Goal: Transaction & Acquisition: Book appointment/travel/reservation

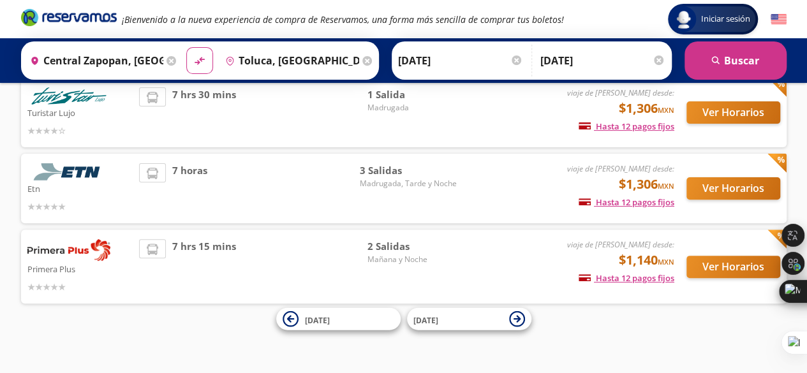
scroll to position [96, 0]
click at [709, 267] on button "Ver Horarios" at bounding box center [733, 267] width 94 height 22
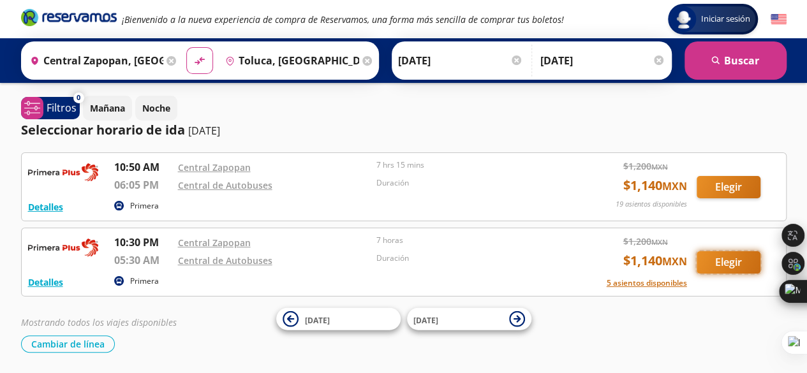
click at [699, 256] on button "Elegir" at bounding box center [729, 262] width 64 height 22
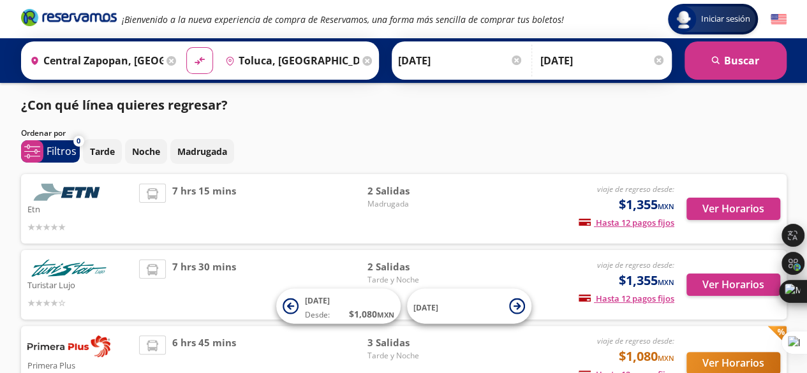
scroll to position [128, 0]
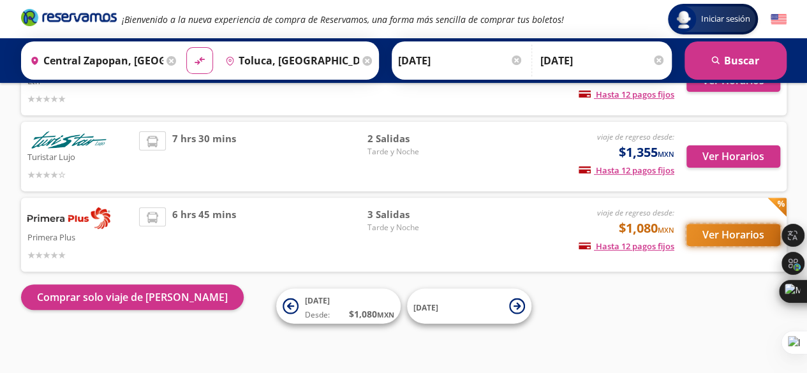
click at [697, 224] on button "Ver Horarios" at bounding box center [733, 235] width 94 height 22
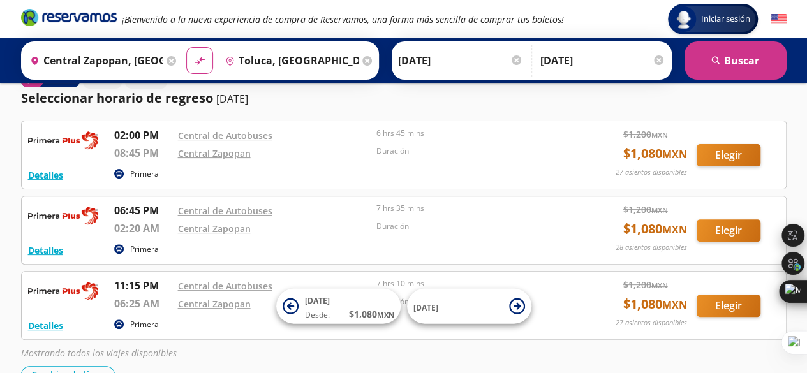
scroll to position [75, 0]
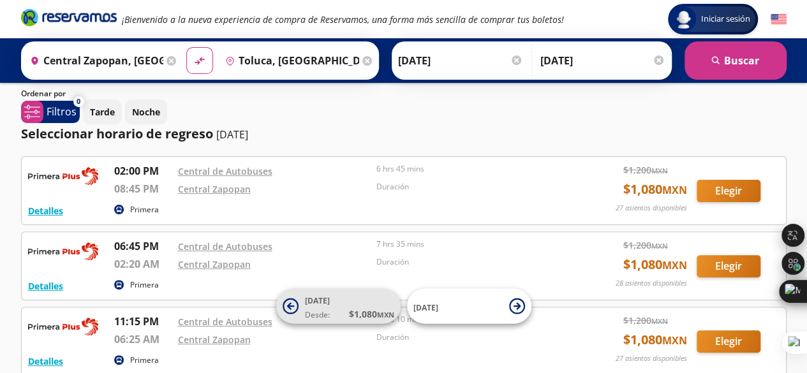
click at [299, 305] on button "[DATE] Desde: $ 1,080 MXN" at bounding box center [338, 306] width 124 height 35
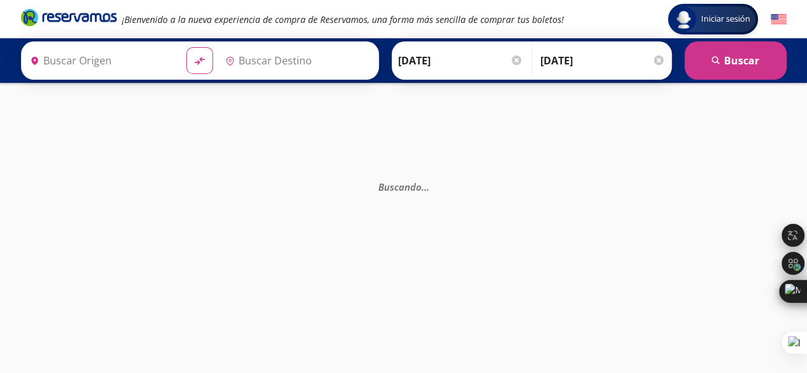
type input "Central Zapopan, [GEOGRAPHIC_DATA]"
type input "Toluca, [GEOGRAPHIC_DATA]"
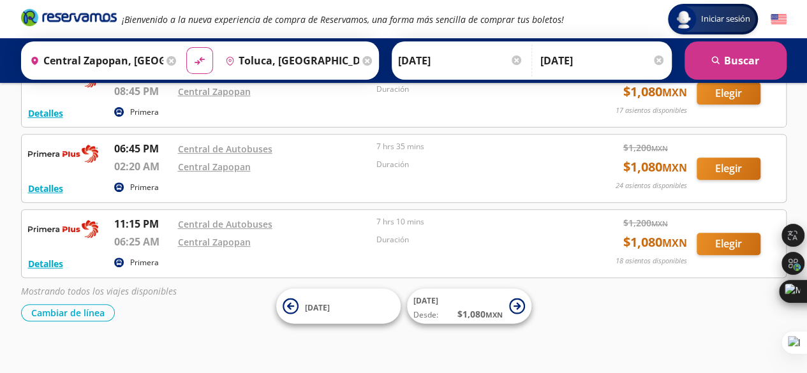
scroll to position [182, 0]
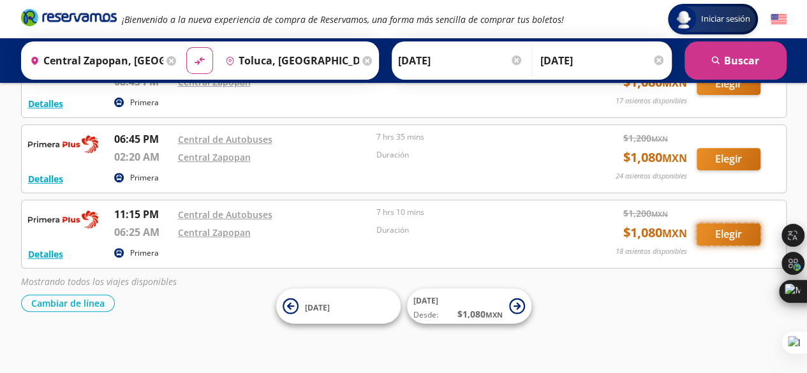
click at [731, 234] on button "Elegir" at bounding box center [729, 234] width 64 height 22
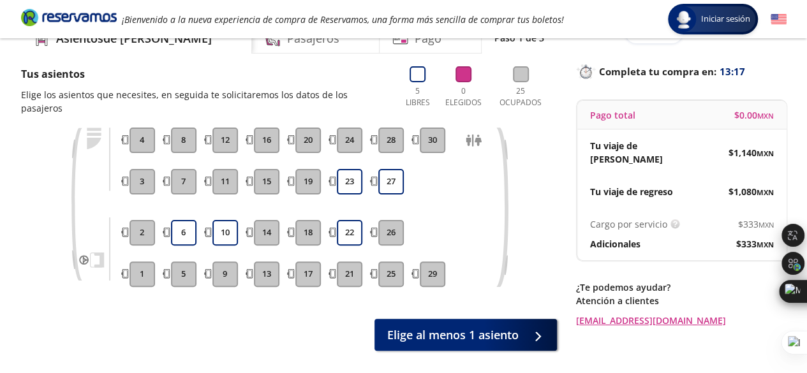
scroll to position [66, 0]
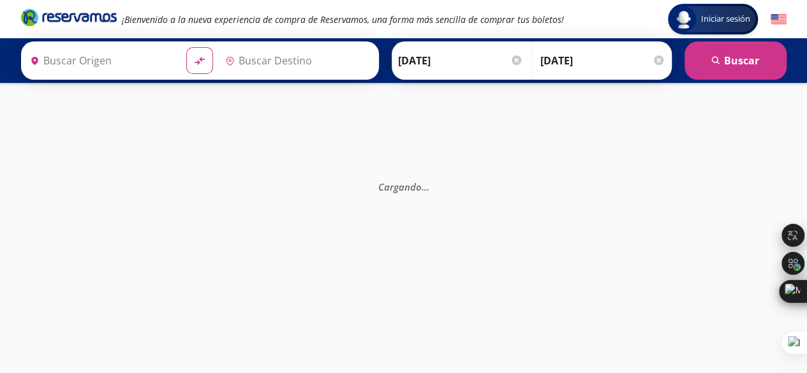
type input "Central Zapopan, [GEOGRAPHIC_DATA]"
type input "Central de Autobuses, [GEOGRAPHIC_DATA]"
